Goal: Book appointment/travel/reservation

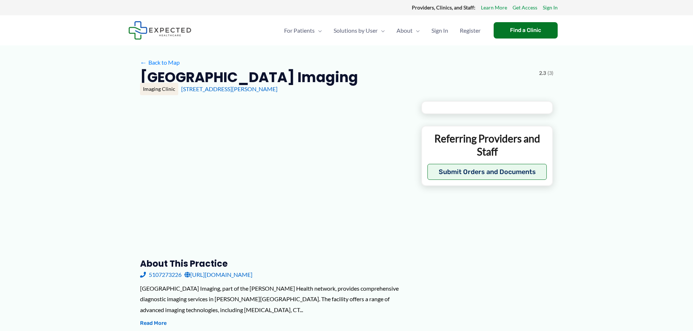
type input "**********"
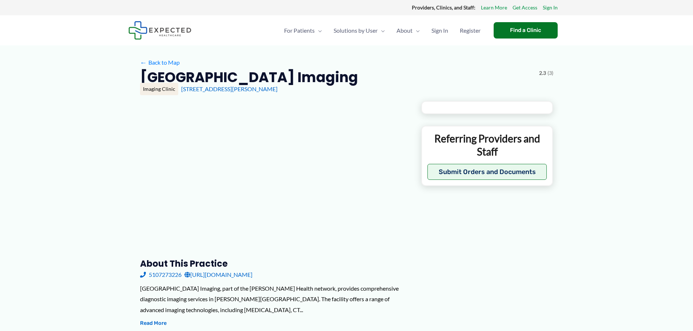
type input "**********"
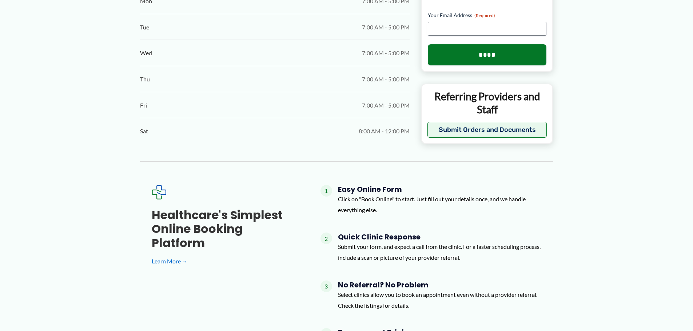
scroll to position [252, 0]
